Goal: Check status: Check status

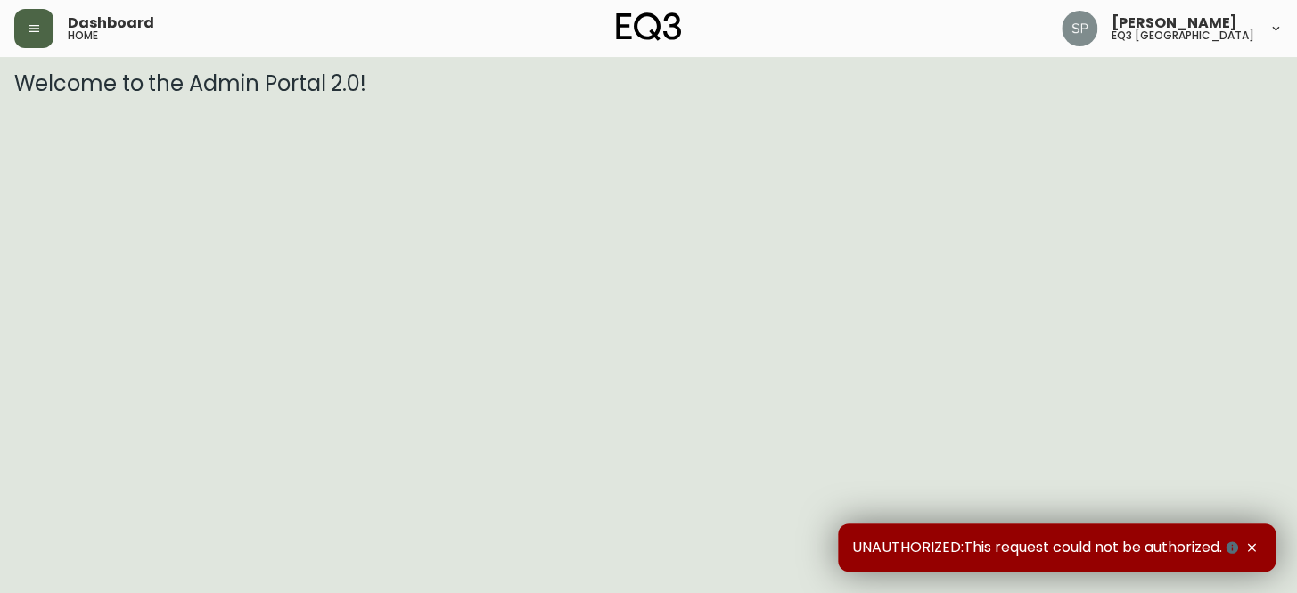
click at [27, 24] on icon "button" at bounding box center [34, 28] width 14 height 14
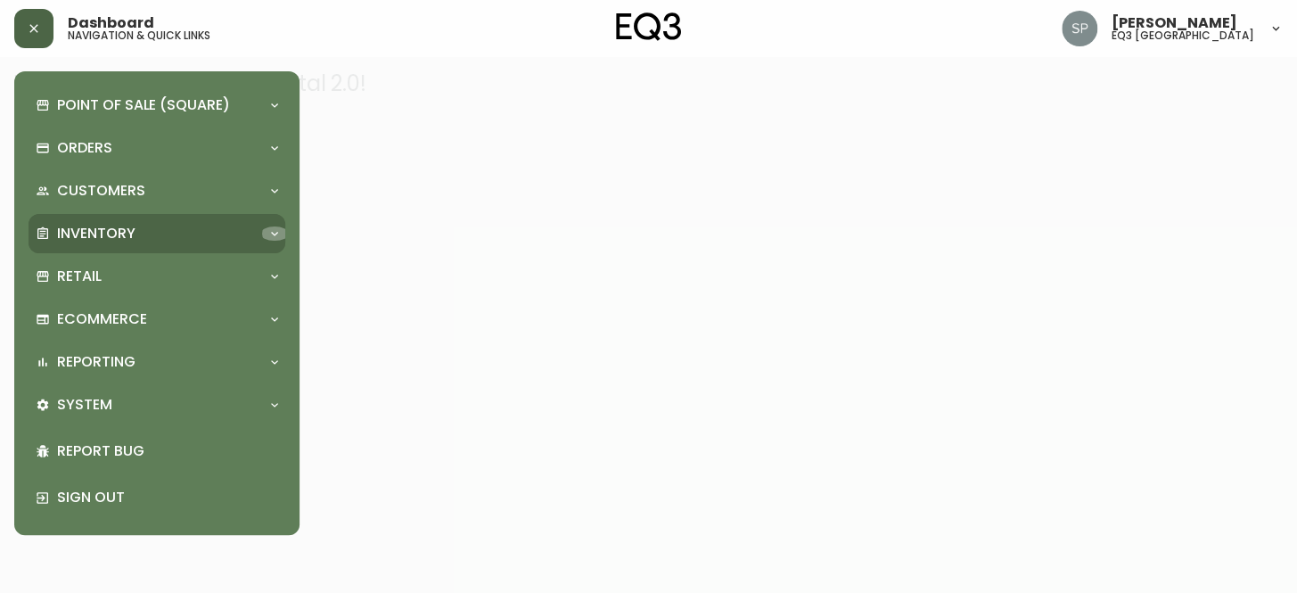
click at [272, 236] on icon at bounding box center [274, 233] width 14 height 14
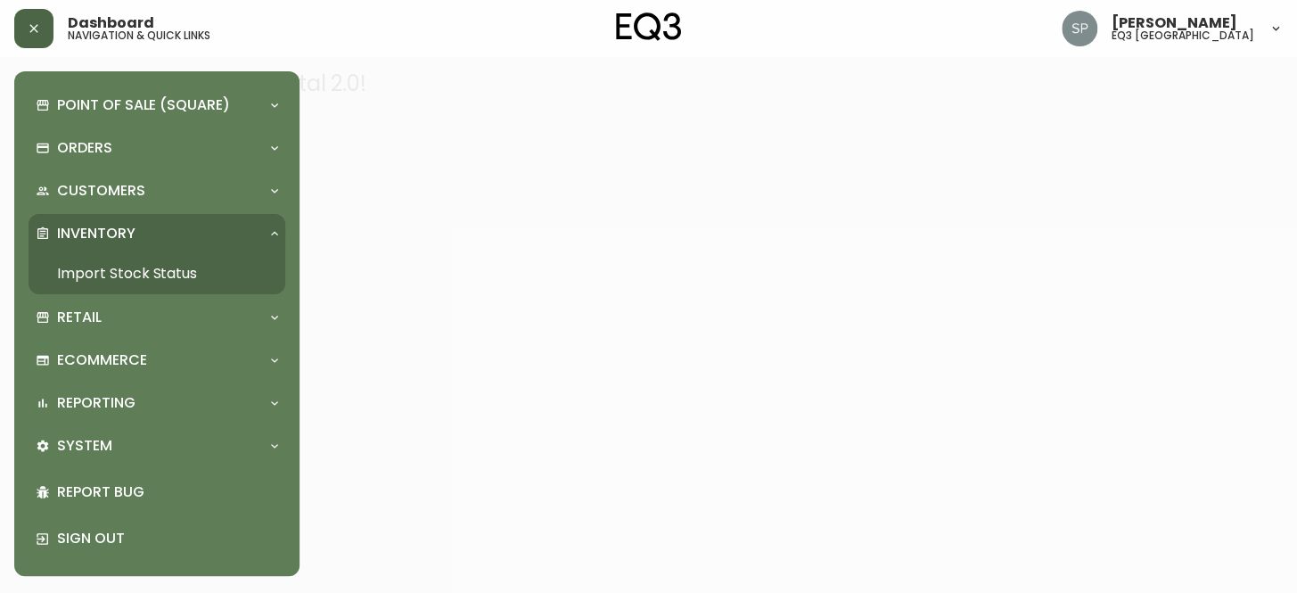
click at [152, 259] on link "Import Stock Status" at bounding box center [157, 273] width 257 height 41
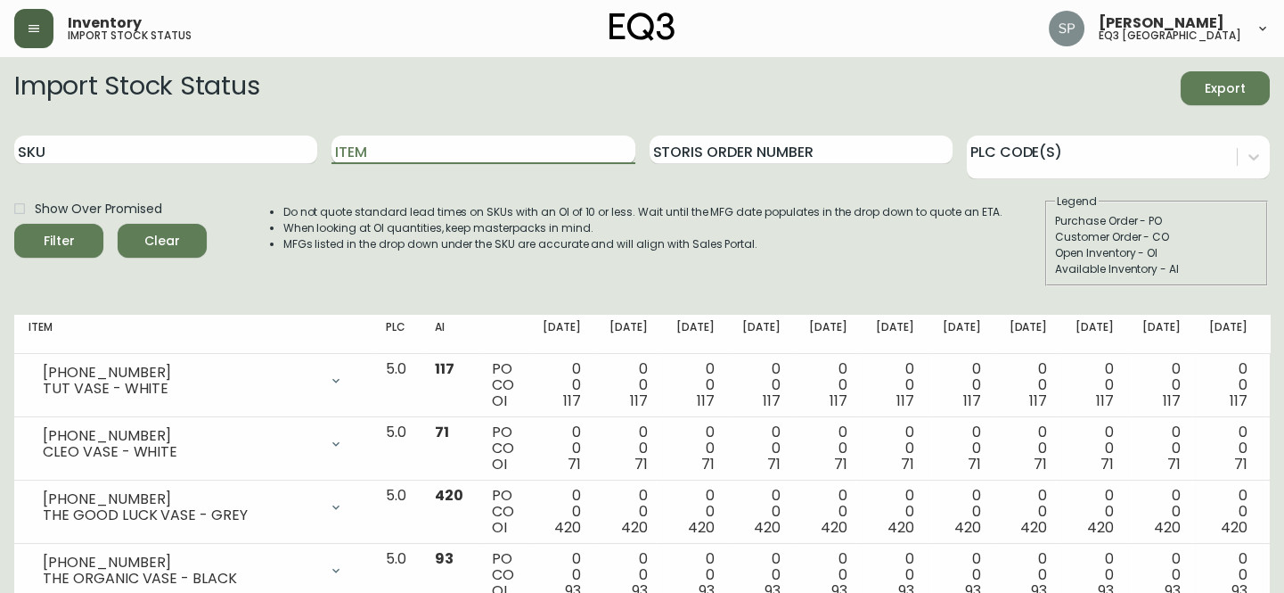
click at [365, 145] on input "Item" at bounding box center [483, 149] width 303 height 29
type input "novah"
click at [14, 224] on button "Filter" at bounding box center [58, 241] width 89 height 34
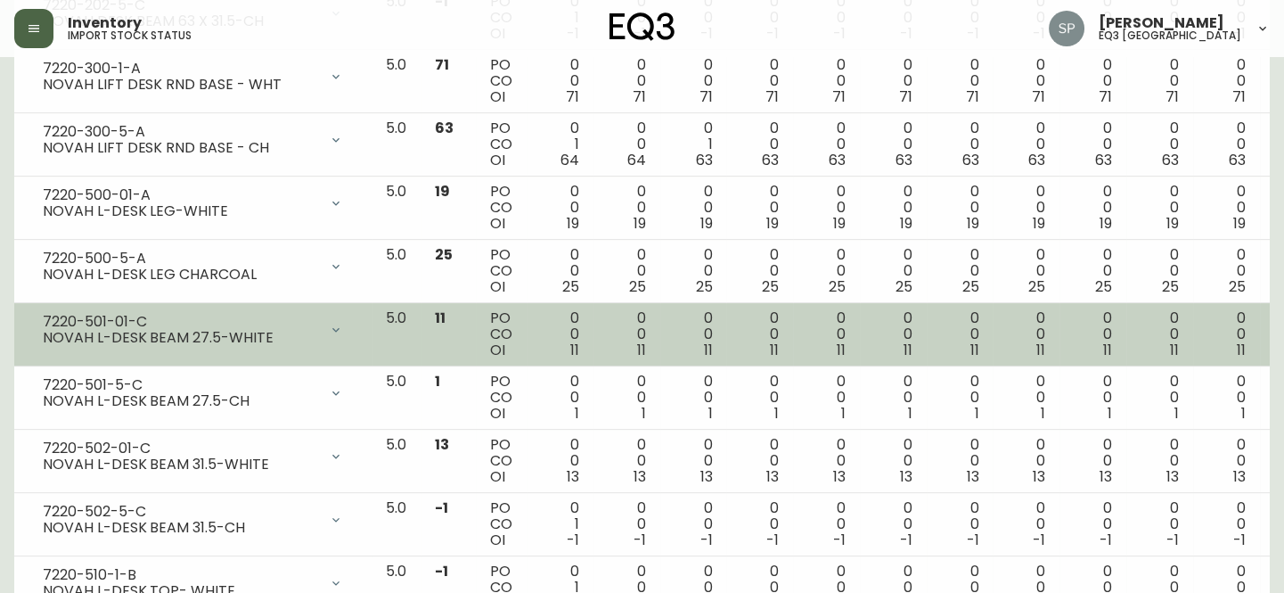
scroll to position [1741, 0]
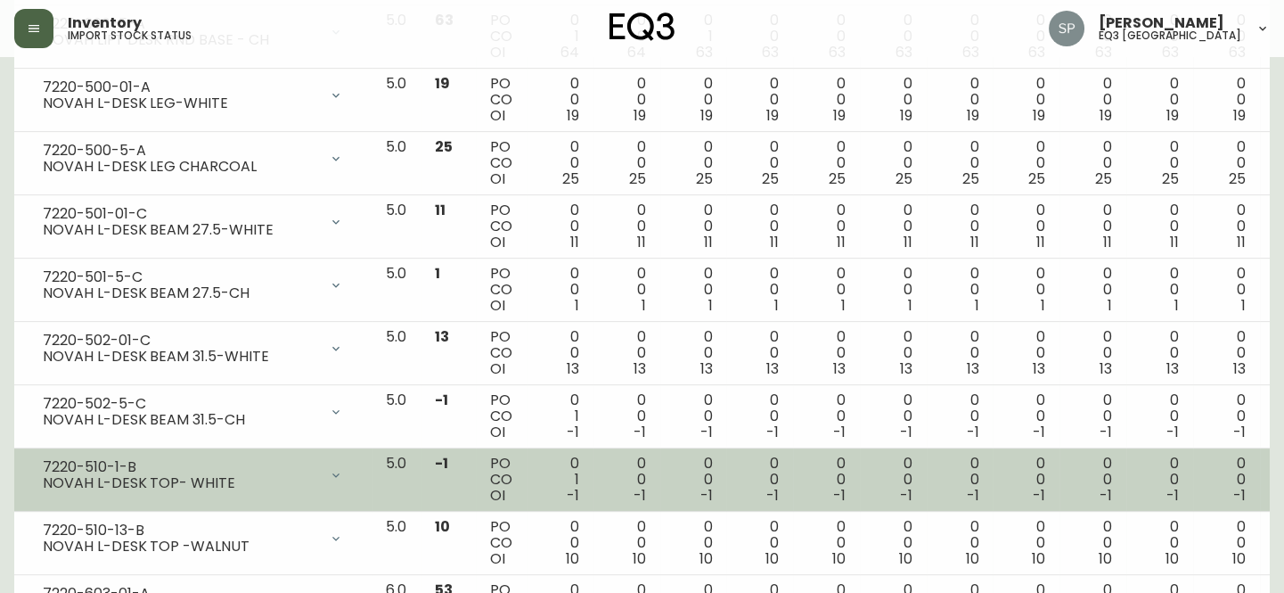
click at [1060, 480] on td "0 0 -1" at bounding box center [1093, 479] width 67 height 63
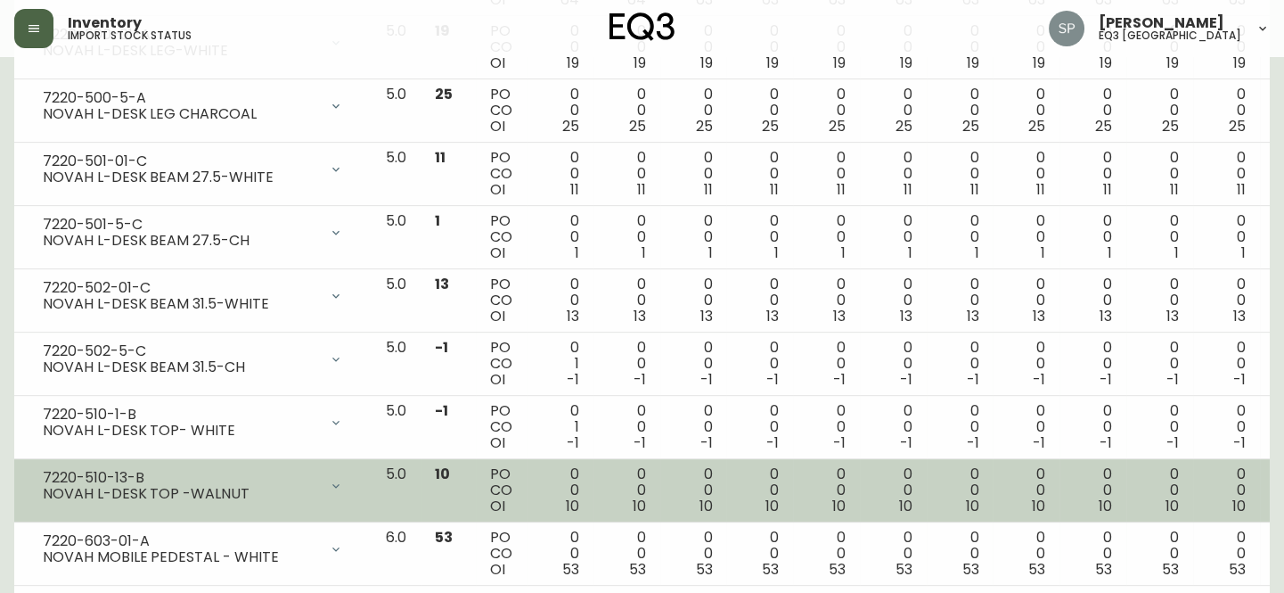
scroll to position [1822, 0]
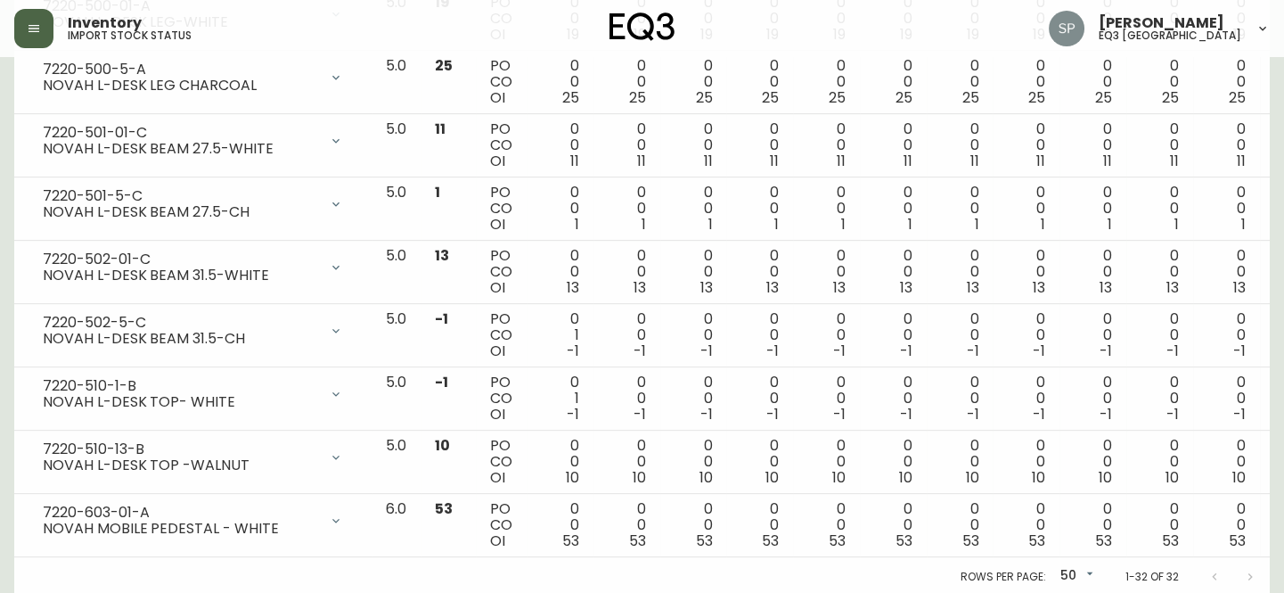
click at [913, 589] on div "Rows per page: 50 50 1-32 of 32" at bounding box center [642, 576] width 1256 height 39
click at [914, 578] on div "Rows per page: 50 50 1-32 of 32" at bounding box center [642, 576] width 1256 height 39
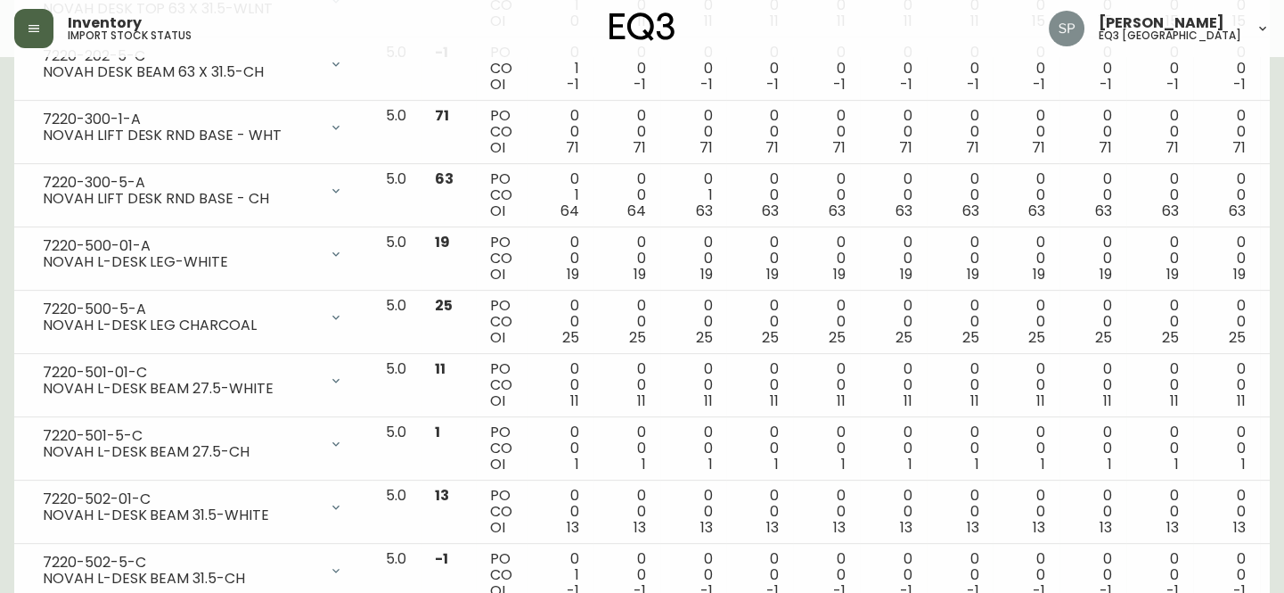
scroll to position [1578, 0]
